Goal: Task Accomplishment & Management: Complete application form

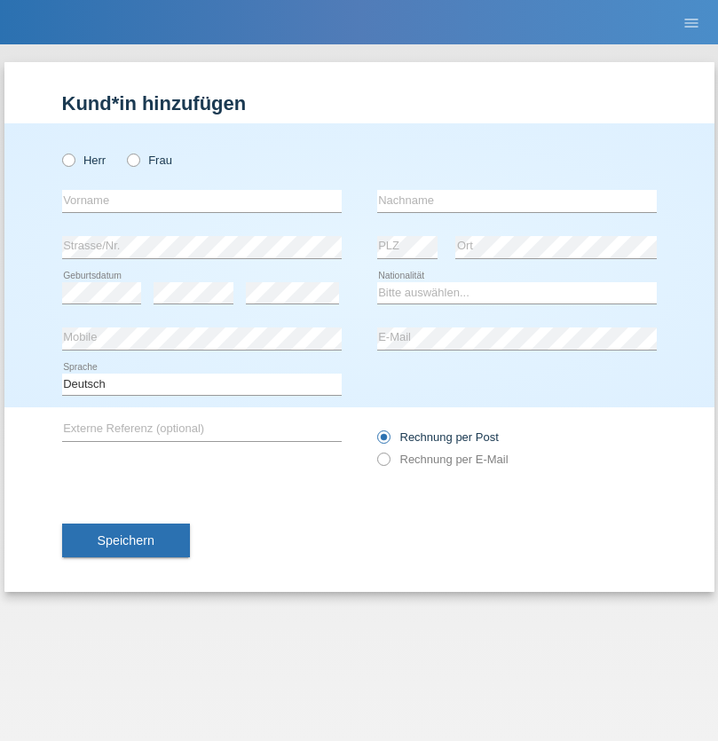
radio input "true"
click at [202, 201] on input "text" at bounding box center [202, 201] width 280 height 22
type input "Jörg"
click at [517, 201] on input "text" at bounding box center [517, 201] width 280 height 22
type input "Traksel"
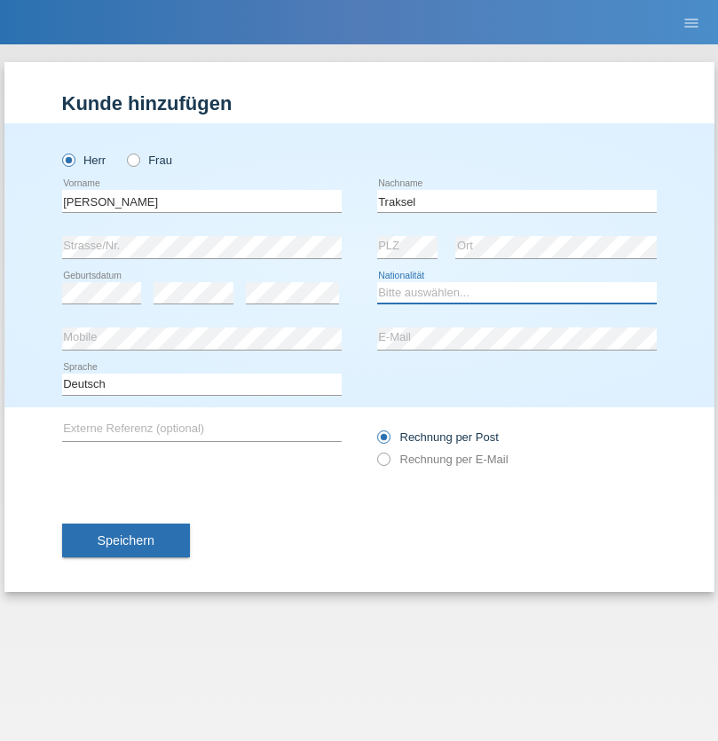
select select "DE"
select select "C"
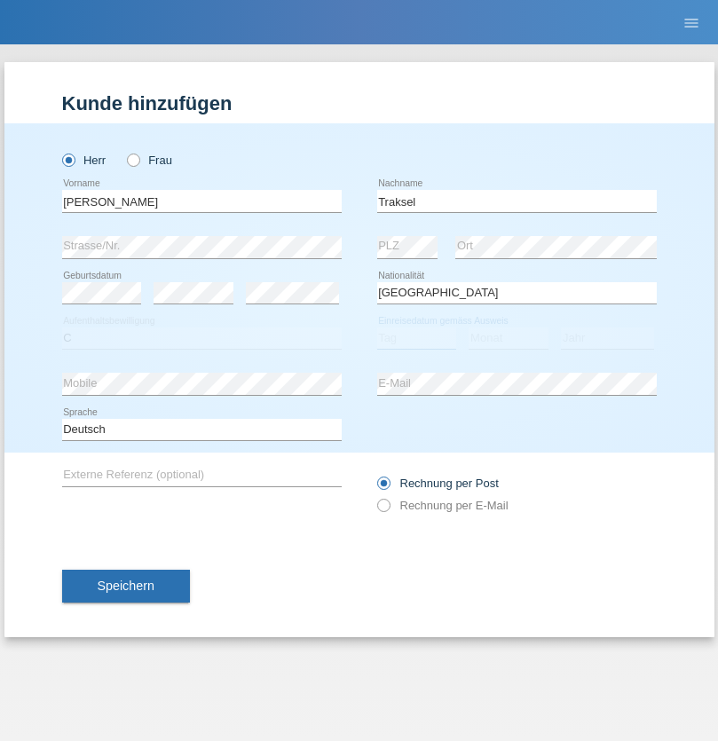
select select "01"
select select "07"
select select "2008"
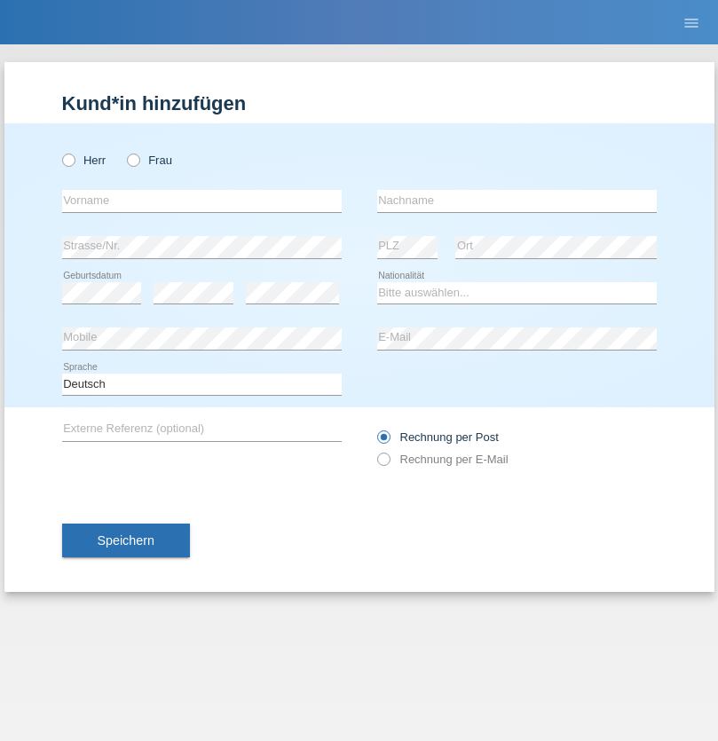
radio input "true"
click at [202, 201] on input "text" at bounding box center [202, 201] width 280 height 22
type input "Vijaya"
click at [517, 201] on input "text" at bounding box center [517, 201] width 280 height 22
type input "Zeller"
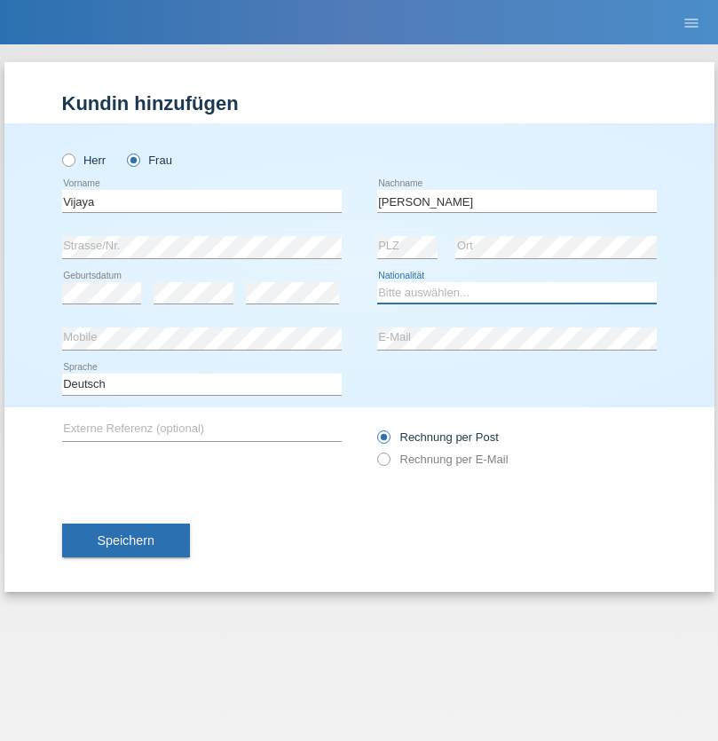
select select "CH"
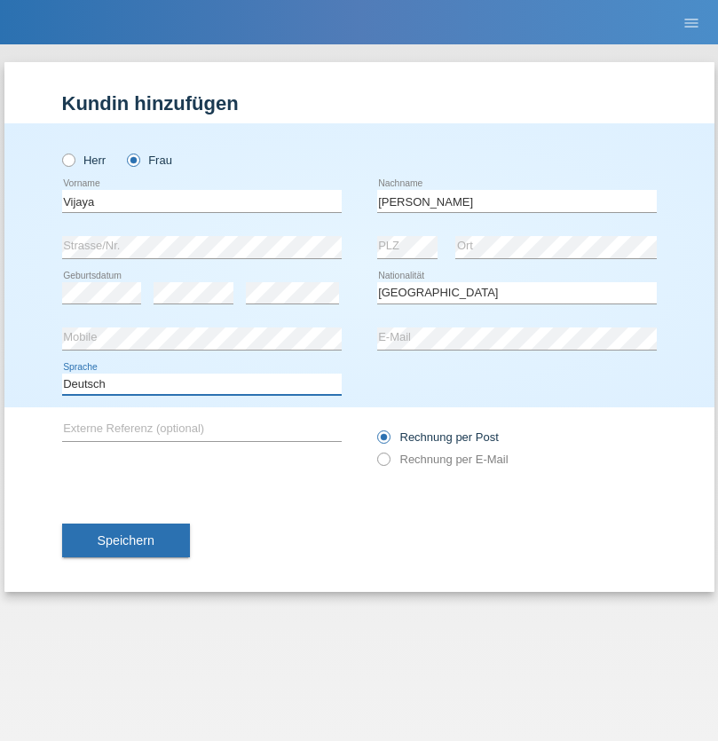
select select "en"
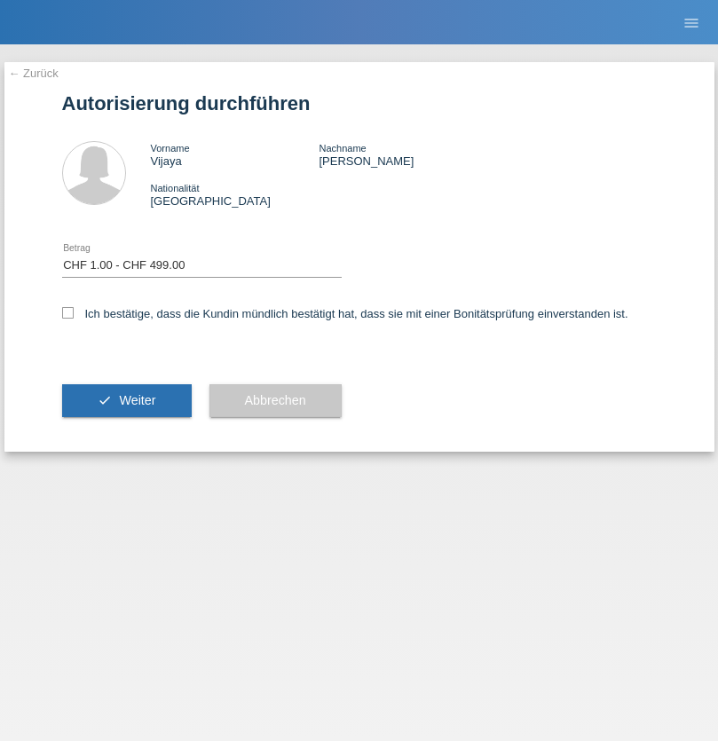
select select "1"
checkbox input "true"
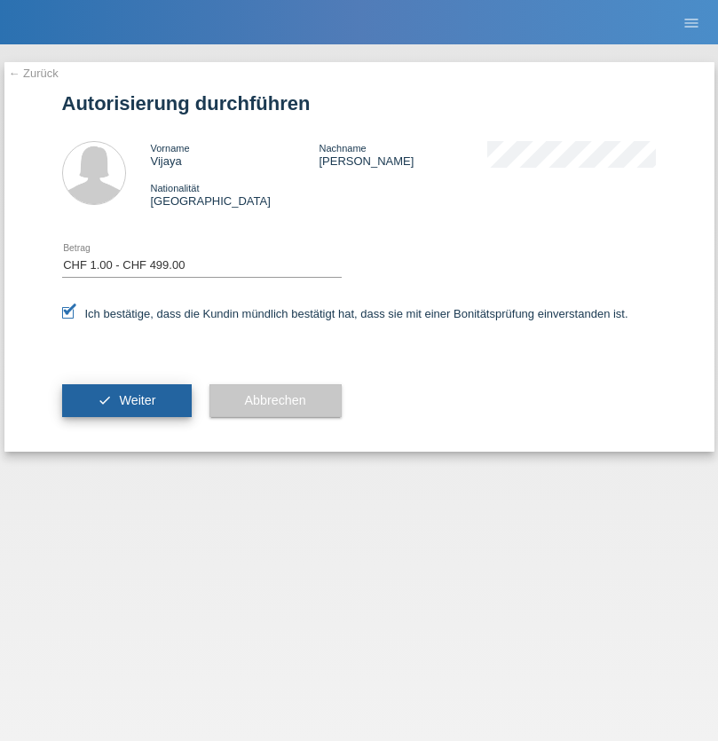
click at [126, 400] on span "Weiter" at bounding box center [137, 400] width 36 height 14
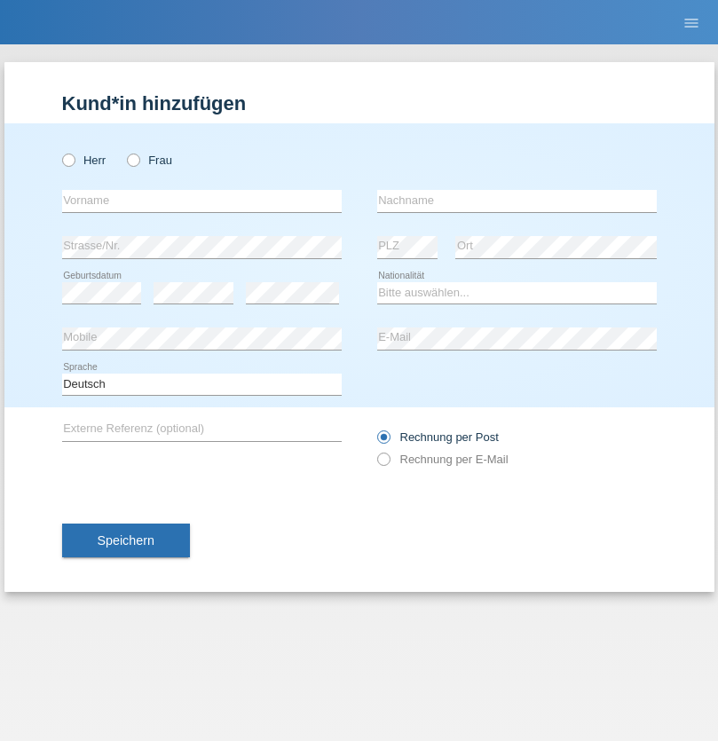
radio input "true"
click at [202, 201] on input "text" at bounding box center [202, 201] width 280 height 22
type input "Franziska"
click at [517, 201] on input "text" at bounding box center [517, 201] width 280 height 22
type input "Starke"
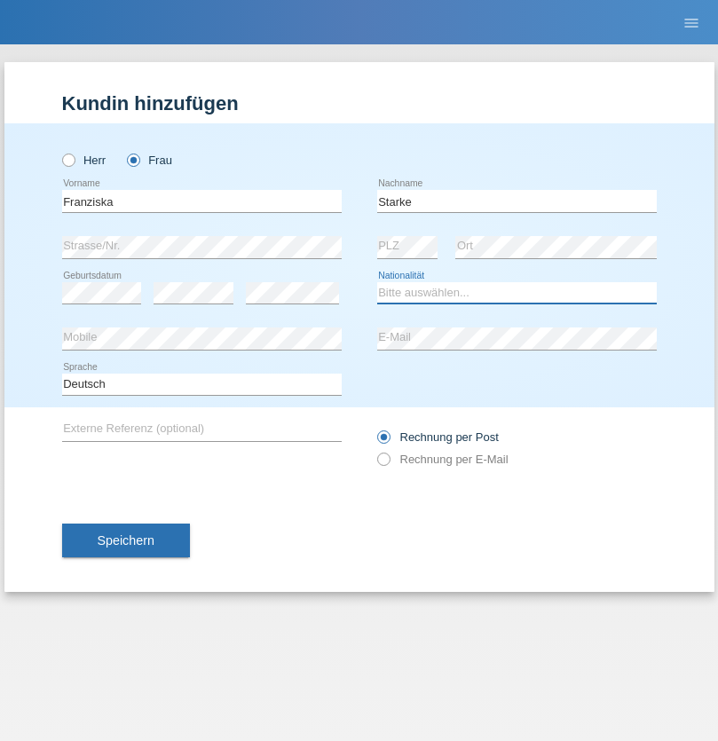
select select "DE"
select select "C"
select select "01"
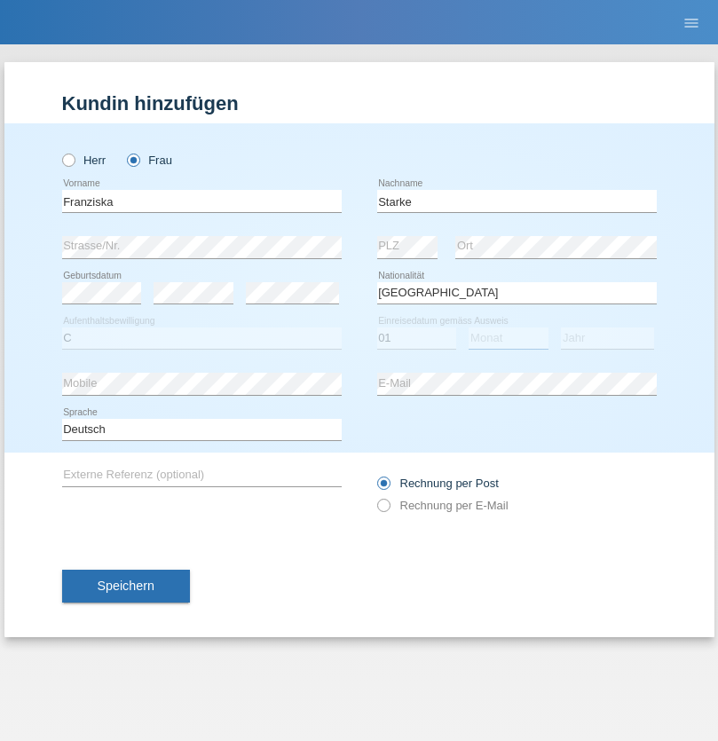
select select "03"
select select "1985"
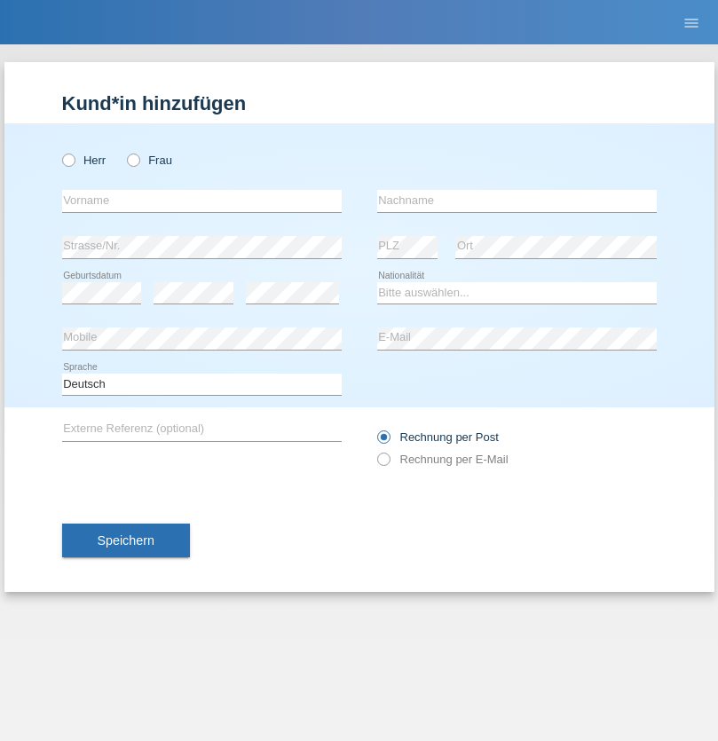
radio input "true"
click at [202, 201] on input "text" at bounding box center [202, 201] width 280 height 22
type input "Vedrana"
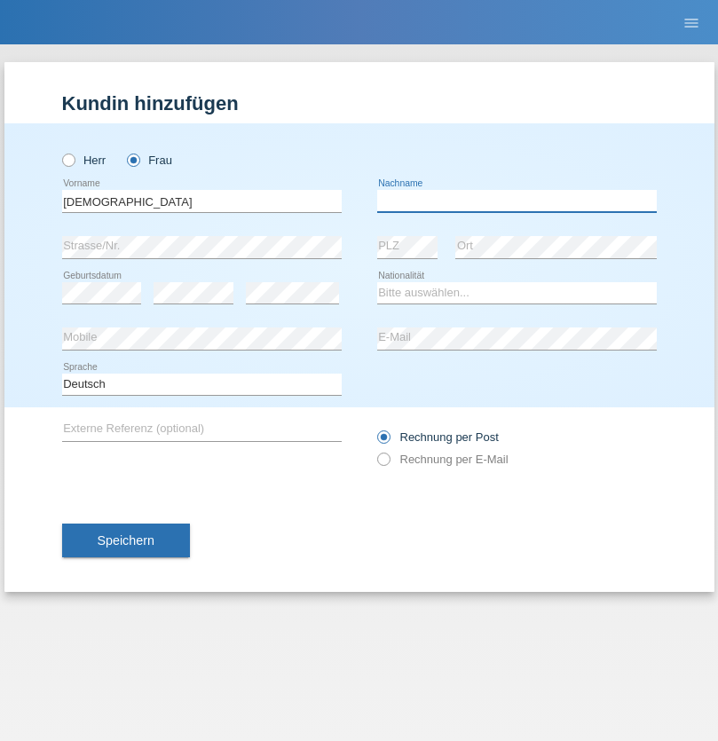
click at [517, 201] on input "text" at bounding box center [517, 201] width 280 height 22
type input "Cimbaljević"
select select "HR"
select select "C"
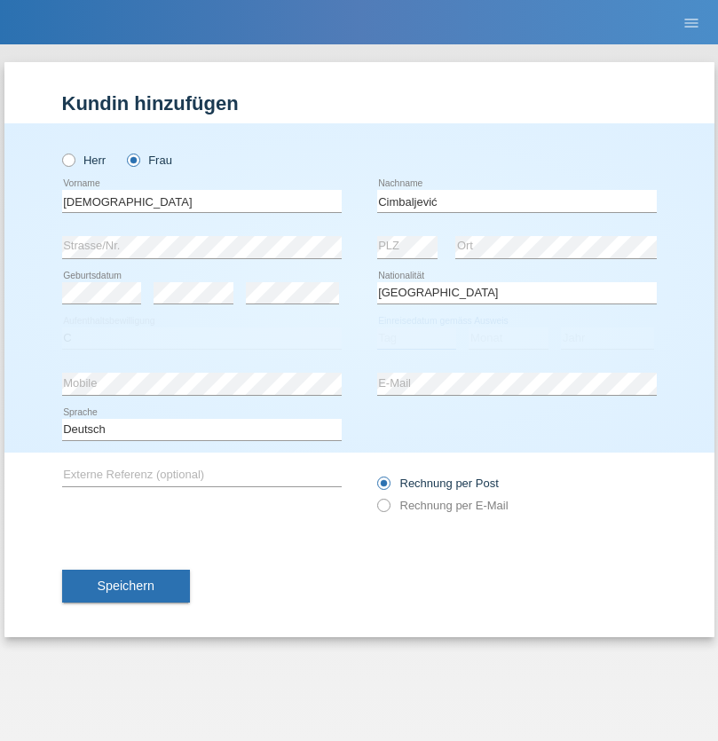
select select "12"
select select "08"
select select "2021"
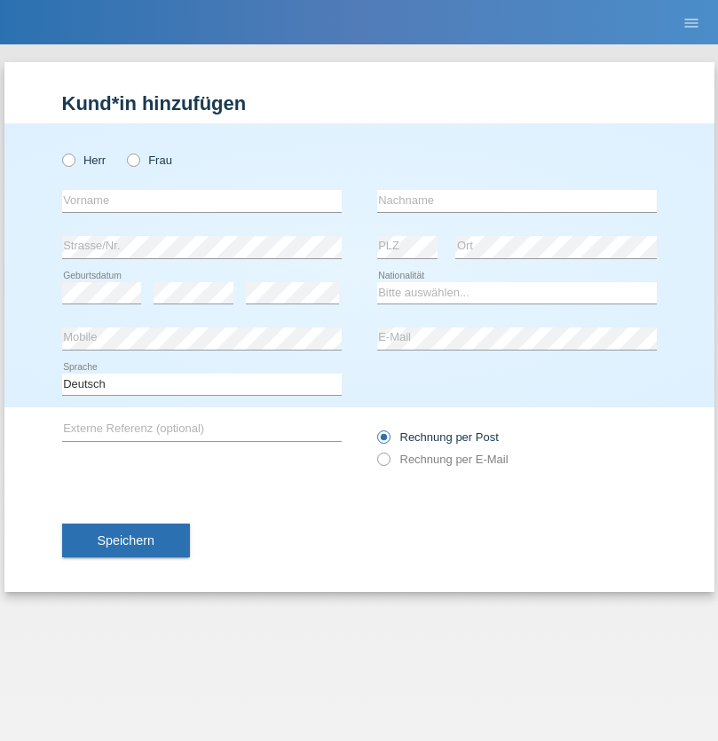
radio input "true"
click at [202, 201] on input "text" at bounding box center [202, 201] width 280 height 22
type input "Batsche"
click at [517, 201] on input "text" at bounding box center [517, 201] width 280 height 22
type input "Arifoska"
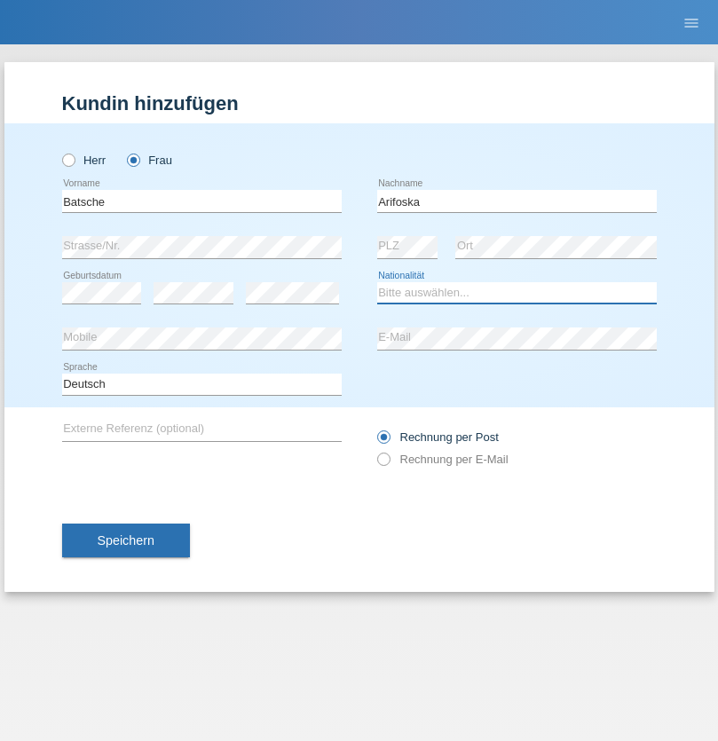
select select "CH"
radio input "true"
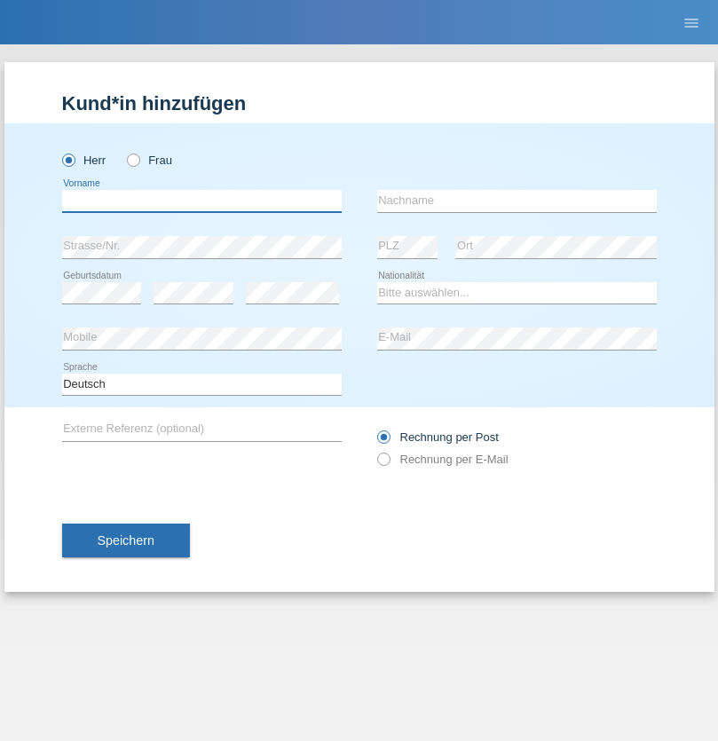
click at [202, 201] on input "text" at bounding box center [202, 201] width 280 height 22
type input "Emre"
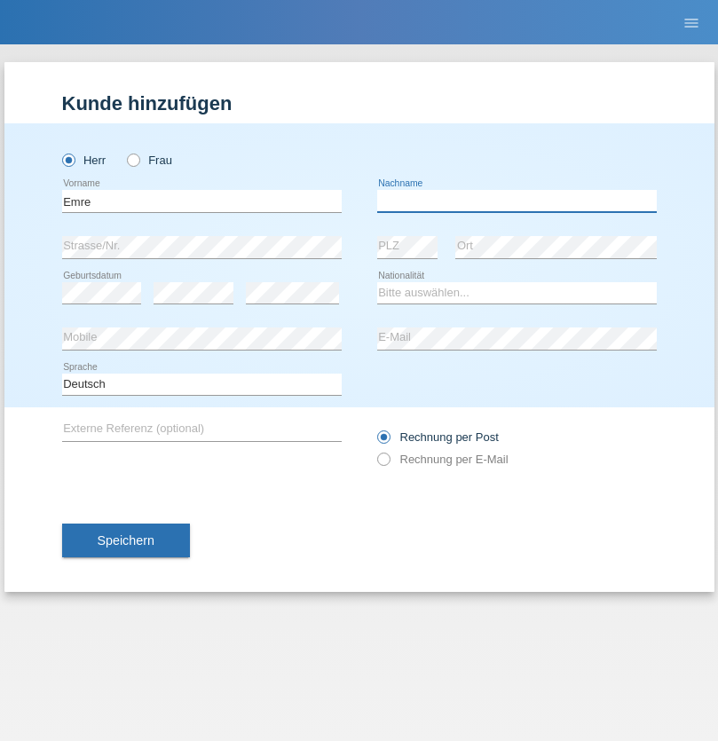
click at [517, 201] on input "text" at bounding box center [517, 201] width 280 height 22
type input "Uzun"
select select "CH"
